Goal: Navigation & Orientation: Find specific page/section

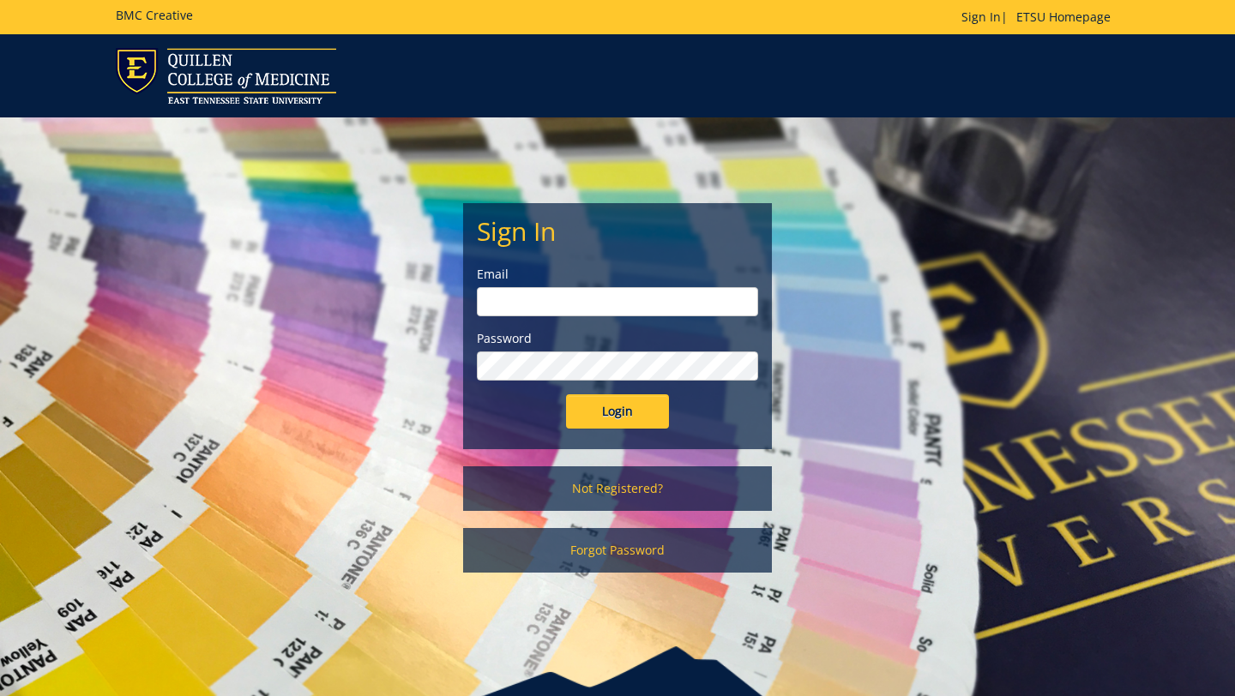
type input "[EMAIL_ADDRESS][DOMAIN_NAME]"
click at [577, 405] on input "Login" at bounding box center [617, 411] width 103 height 34
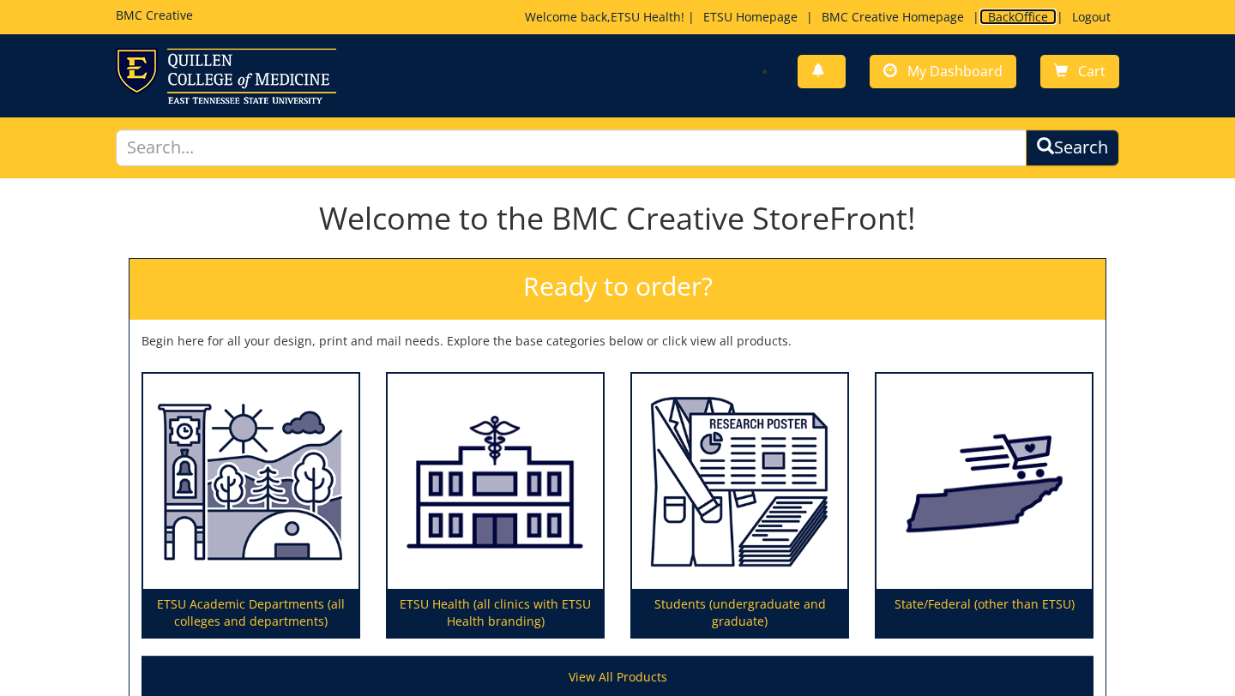
click at [1000, 10] on link "BackOffice" at bounding box center [1017, 17] width 77 height 16
